Goal: Transaction & Acquisition: Obtain resource

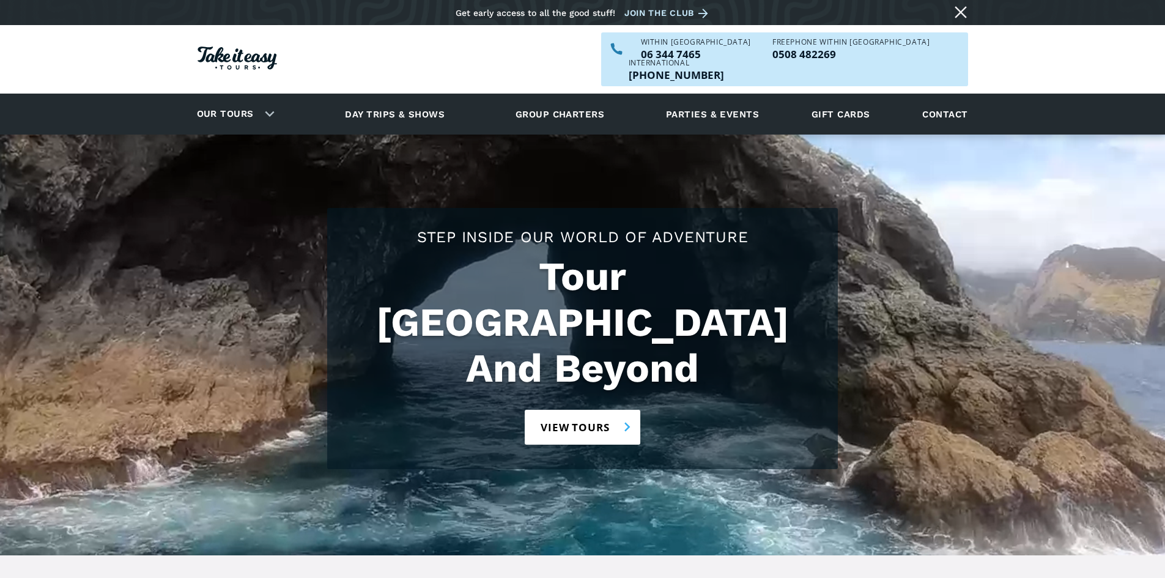
click at [587, 410] on link "View tours" at bounding box center [583, 427] width 116 height 35
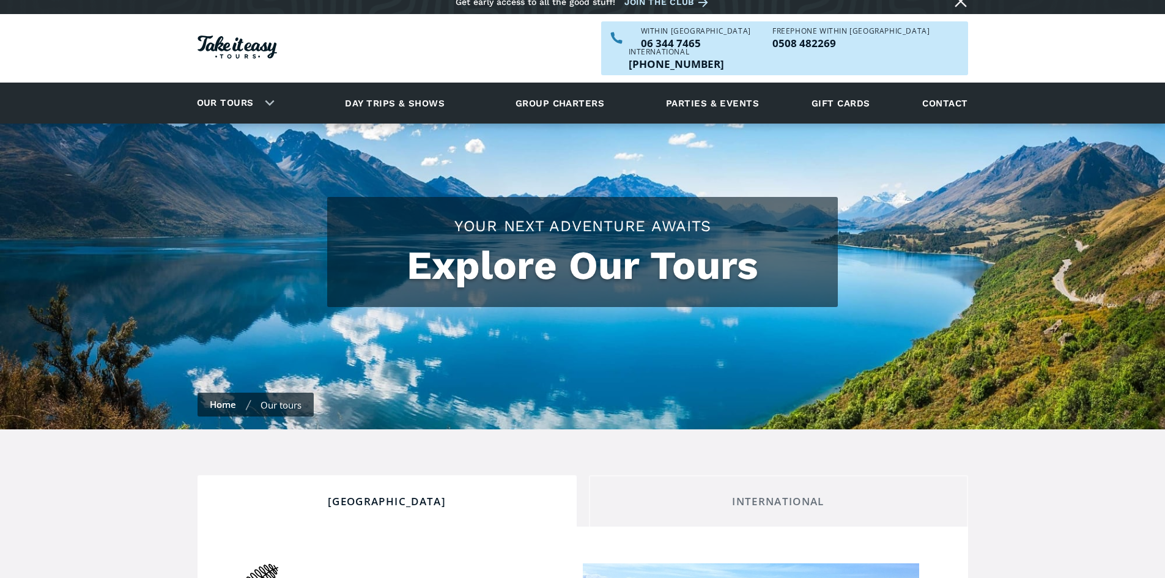
checkbox input "true"
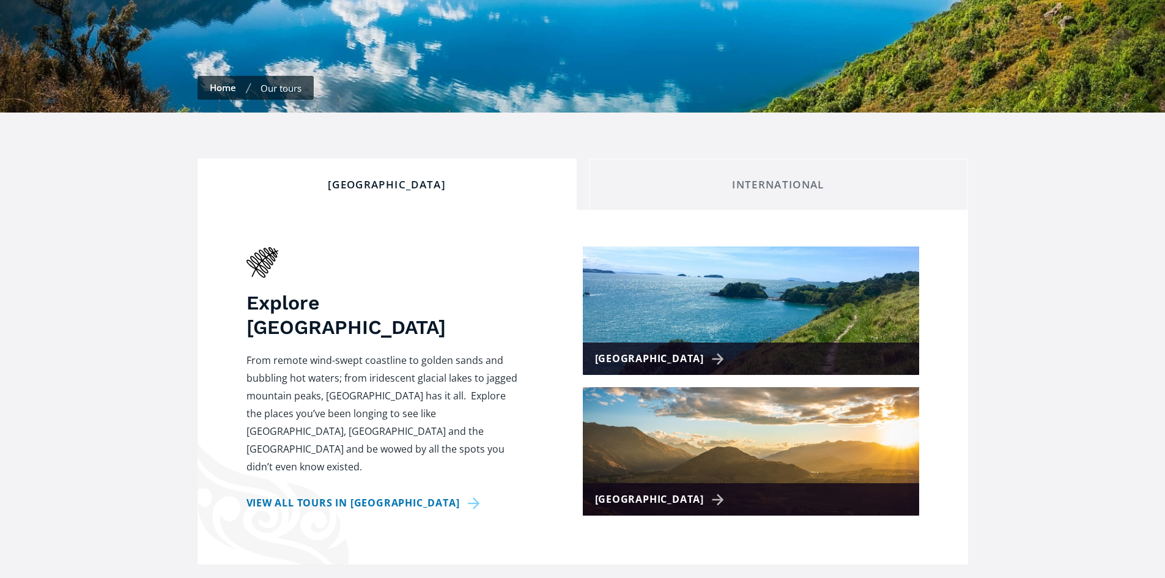
scroll to position [367, 0]
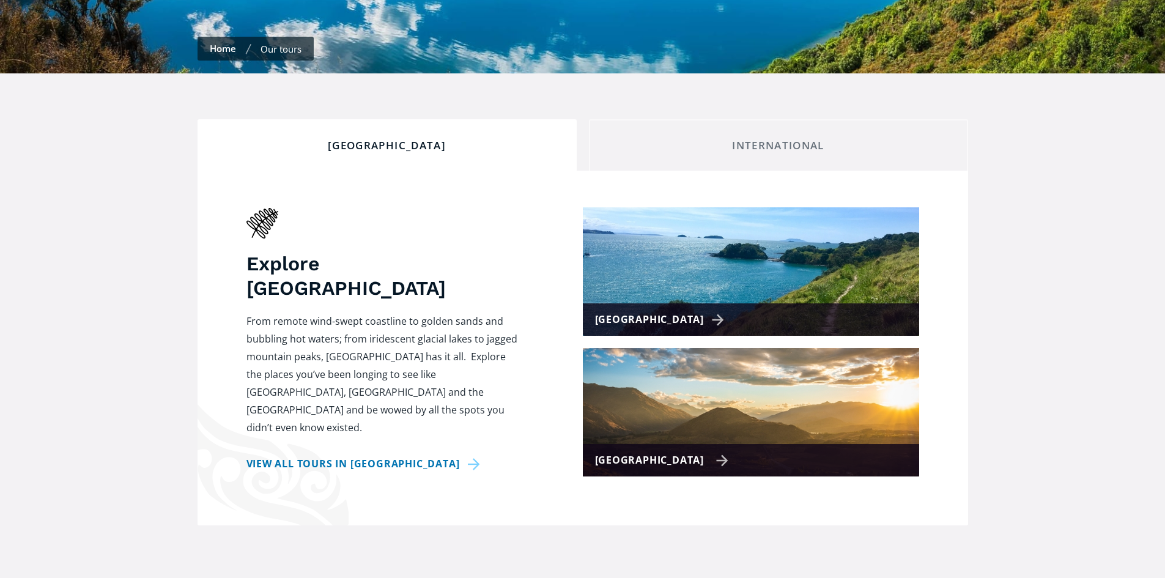
click at [637, 451] on div "[GEOGRAPHIC_DATA]" at bounding box center [662, 460] width 134 height 18
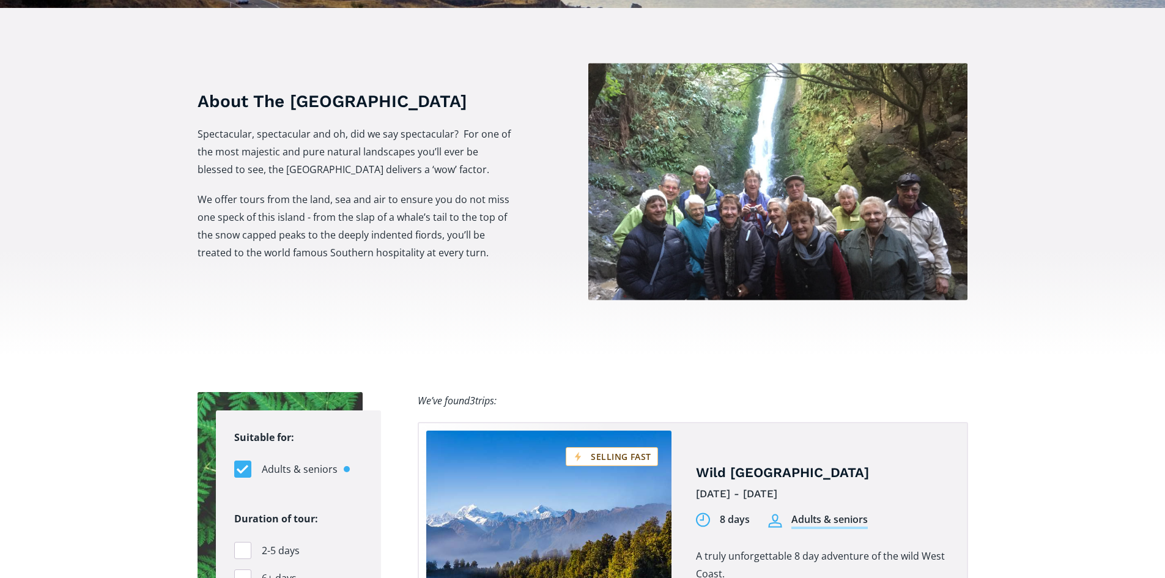
scroll to position [489, 0]
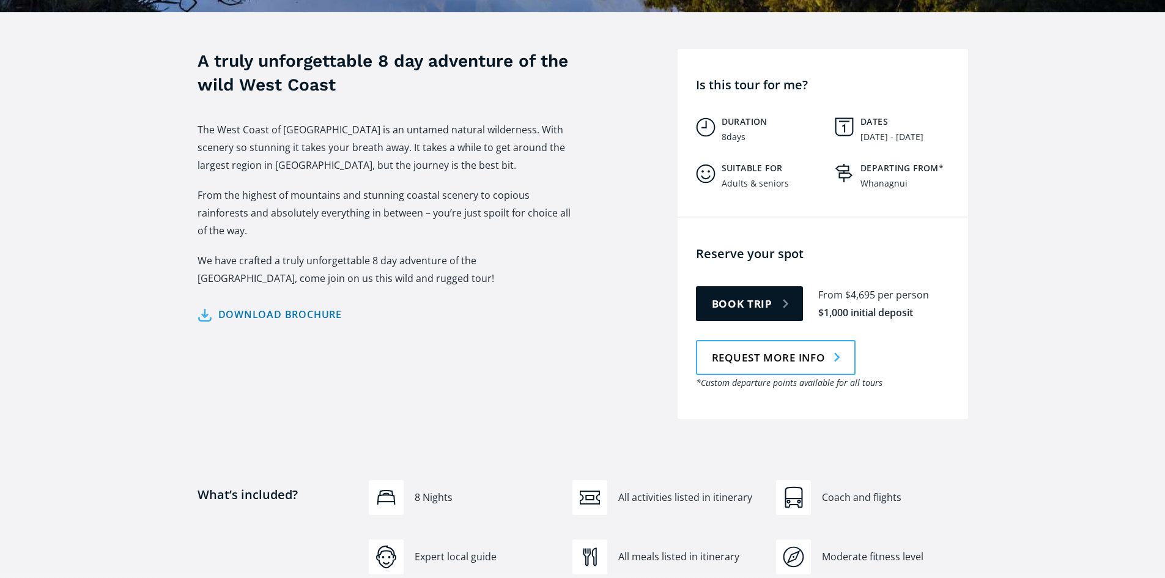
scroll to position [489, 0]
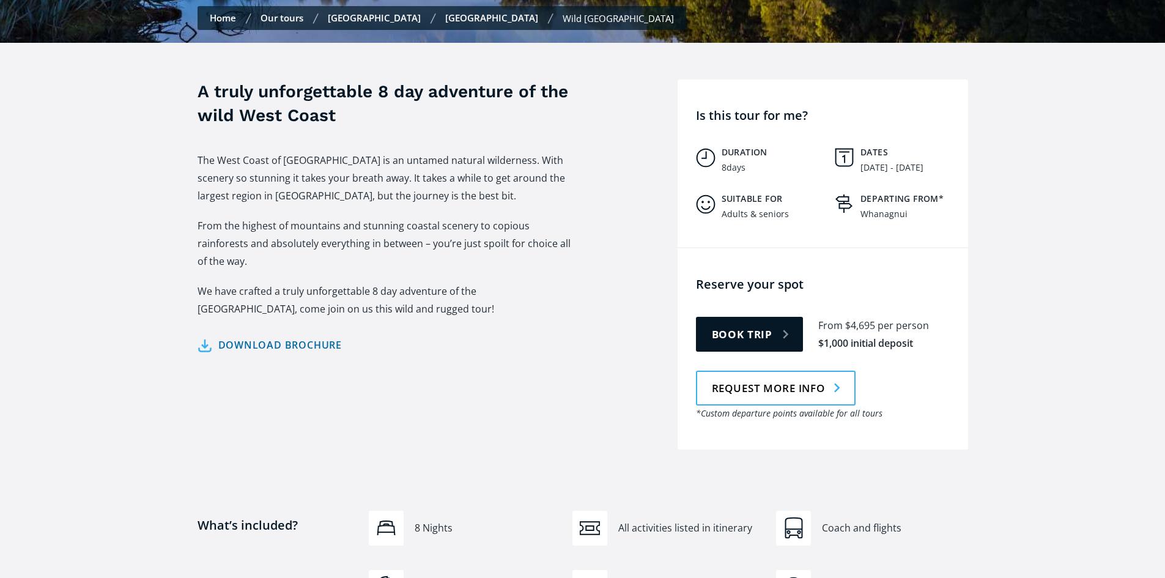
click at [224, 336] on link "Download brochure" at bounding box center [270, 345] width 145 height 18
